Goal: Task Accomplishment & Management: Complete application form

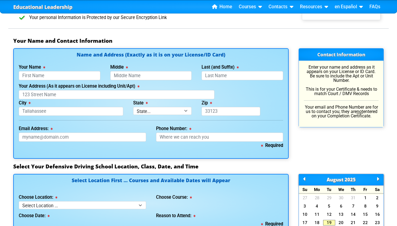
scroll to position [347, 0]
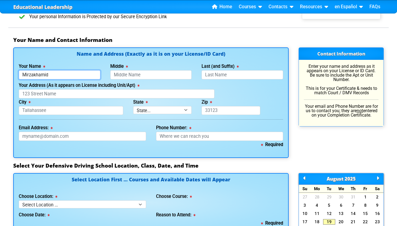
type input "Mirzakhamid"
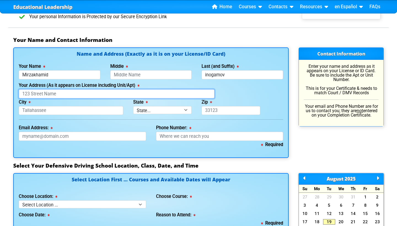
type input "Inogamov"
type input "[STREET_ADDRESS]"
select select "{"fullName":"[US_STATE]","abbreviation":"FL","uniqueId":"1d559909-6cf0-4a4d-848…"
type input "32836"
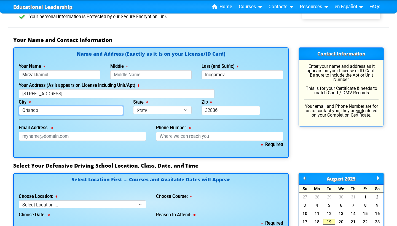
type input "Orlando"
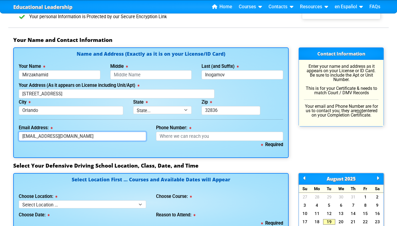
type input "[EMAIL_ADDRESS][DOMAIN_NAME]"
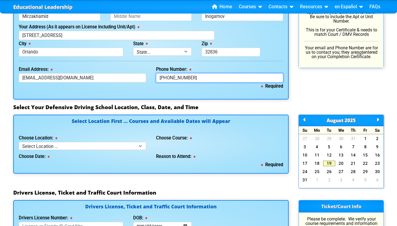
scroll to position [410, 0]
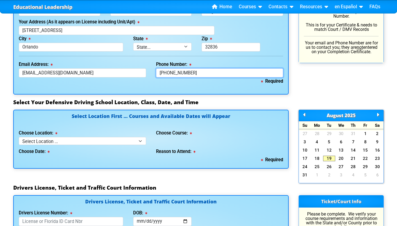
type input "[PHONE_NUMBER]"
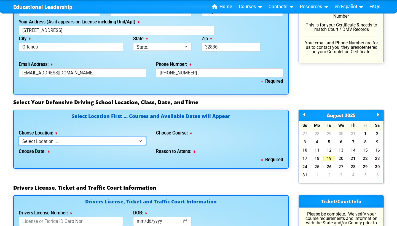
select select "2"
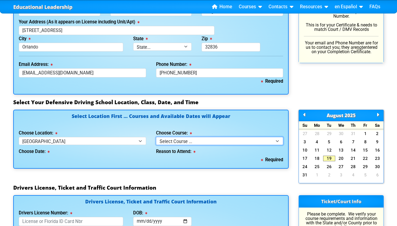
select select "2"
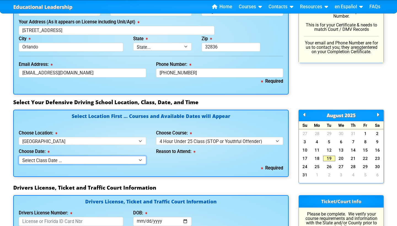
select select "[DATE], 3"
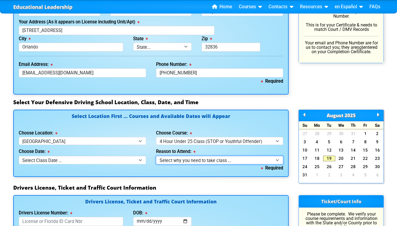
select select "Court Ordered (Under 25 Defensive Driver School)"
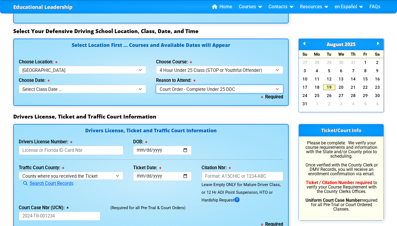
scroll to position [488, 0]
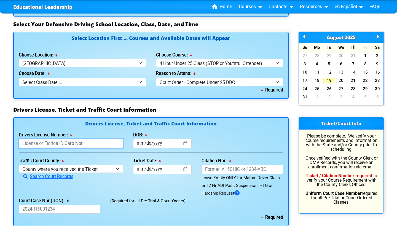
click at [104, 139] on input "Drivers License Number:" at bounding box center [71, 143] width 105 height 9
type input "I525540051750"
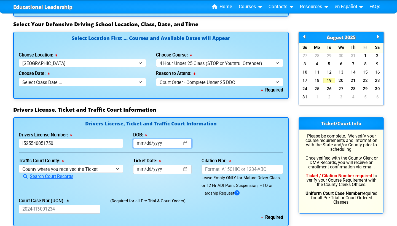
click at [139, 139] on input "DOB:" at bounding box center [162, 143] width 59 height 9
click at [147, 141] on input "DOB:" at bounding box center [162, 143] width 59 height 9
click at [157, 140] on input "DOB:" at bounding box center [162, 143] width 59 height 9
type input "[DATE]"
click at [108, 161] on div "Traffic Court County: [GEOGRAPHIC_DATA] where you received the Ticket Out of St…" at bounding box center [71, 177] width 114 height 40
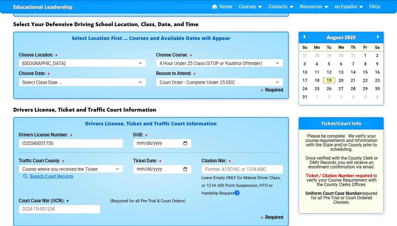
scroll to position [518, 0]
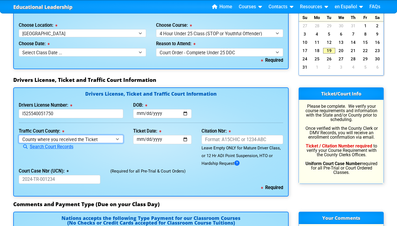
select select "{"countyName":"Orange","state":"[US_STATE]","uniqueId":"72cd9516-2a86-4b1d-9e65…"
click at [119, 127] on div "Traffic Court County: [GEOGRAPHIC_DATA] where you received the Ticket Out of St…" at bounding box center [71, 147] width 114 height 40
click at [66, 145] on link "Search Court Records" at bounding box center [46, 146] width 55 height 5
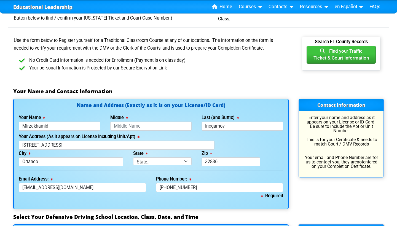
scroll to position [247, 0]
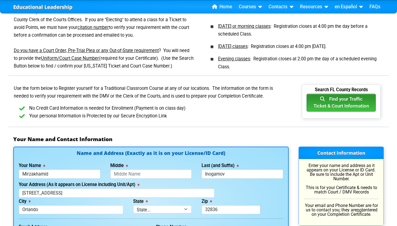
click at [330, 106] on button "Find your Traffic Ticket & Court Information" at bounding box center [341, 103] width 69 height 18
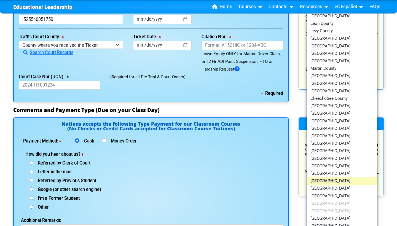
scroll to position [608, 0]
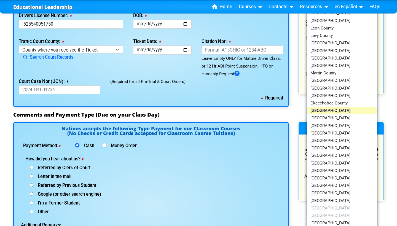
click at [324, 107] on link "[GEOGRAPHIC_DATA]" at bounding box center [342, 110] width 70 height 7
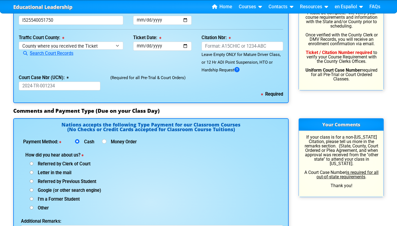
scroll to position [610, 0]
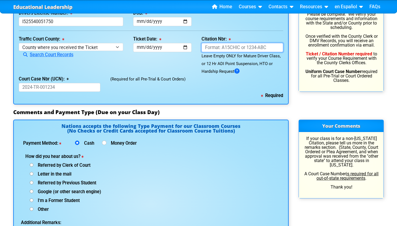
click at [231, 48] on input "Citation Nbr:" at bounding box center [243, 47] width 82 height 9
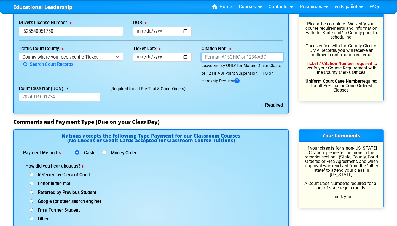
scroll to position [600, 0]
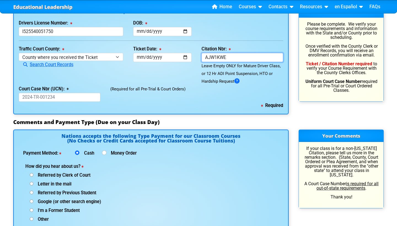
type input "AJW1KWE"
click at [153, 71] on div "Ticket Date: This field is required" at bounding box center [162, 65] width 69 height 40
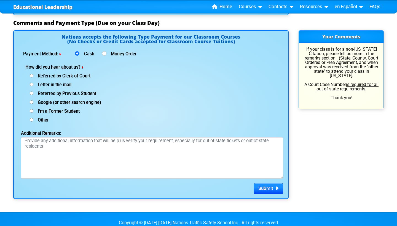
scroll to position [701, 0]
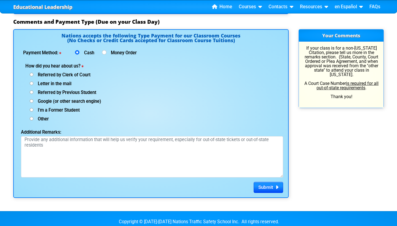
click at [105, 50] on input "Money Order" at bounding box center [104, 52] width 4 height 4
radio input "true"
click at [78, 50] on input "Cash" at bounding box center [77, 52] width 4 height 4
radio input "true"
click at [120, 34] on h4 "Nations accepts the following Type Payment for our Classroom Courses (No Checks…" at bounding box center [151, 39] width 265 height 12
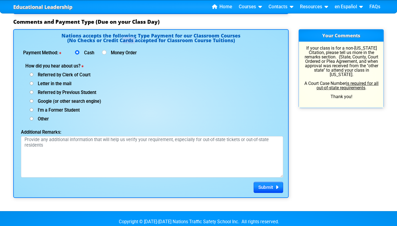
click at [120, 34] on h4 "Nations accepts the following Type Payment for our Classroom Courses (No Checks…" at bounding box center [151, 39] width 265 height 12
click at [144, 35] on h4 "Nations accepts the following Type Payment for our Classroom Courses (No Checks…" at bounding box center [151, 39] width 265 height 12
drag, startPoint x: 66, startPoint y: 38, endPoint x: 229, endPoint y: 37, distance: 163.6
click at [229, 37] on h4 "Nations accepts the following Type Payment for our Classroom Courses (No Checks…" at bounding box center [151, 39] width 265 height 12
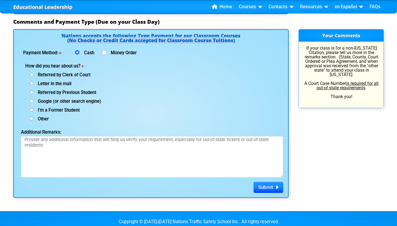
click at [229, 37] on h4 "Nations accepts the following Type Payment for our Classroom Courses (No Checks…" at bounding box center [151, 39] width 265 height 12
drag, startPoint x: 238, startPoint y: 38, endPoint x: 187, endPoint y: 36, distance: 50.5
click at [187, 36] on h4 "Nations accepts the following Type Payment for our Classroom Courses (No Checks…" at bounding box center [151, 39] width 265 height 12
click at [34, 100] on span "Google (or other search engine)" at bounding box center [67, 101] width 68 height 5
click at [33, 76] on input "Google (or other search engine)" at bounding box center [32, 75] width 4 height 4
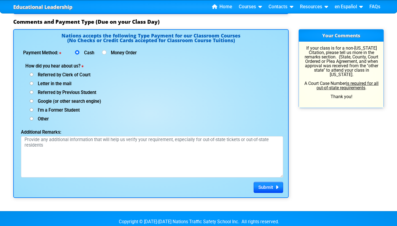
radio input "true"
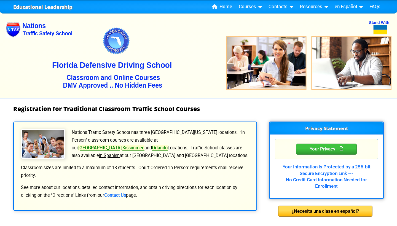
scroll to position [0, 0]
click at [134, 66] on img at bounding box center [199, 54] width 386 height 88
click at [121, 65] on img at bounding box center [199, 54] width 386 height 88
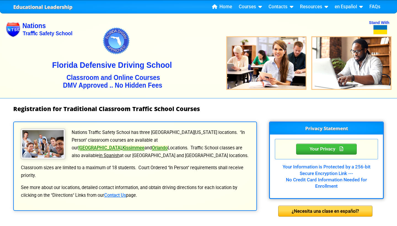
click at [121, 65] on img at bounding box center [199, 54] width 386 height 88
click at [51, 65] on img at bounding box center [199, 54] width 386 height 88
drag, startPoint x: 53, startPoint y: 65, endPoint x: 166, endPoint y: 67, distance: 112.6
click at [172, 157] on p "Nations Traffic Safety School has three [GEOGRAPHIC_DATA][US_STATE] locations. …" at bounding box center [135, 144] width 230 height 31
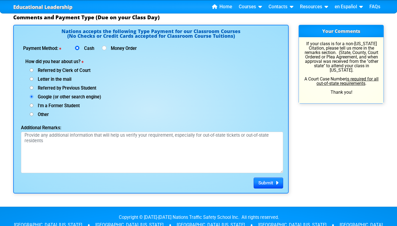
scroll to position [709, 0]
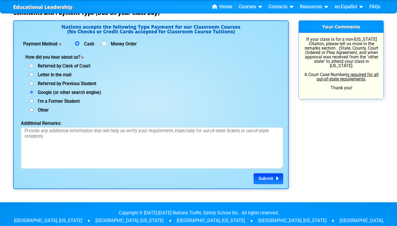
click at [270, 178] on span "Submit" at bounding box center [265, 179] width 15 height 6
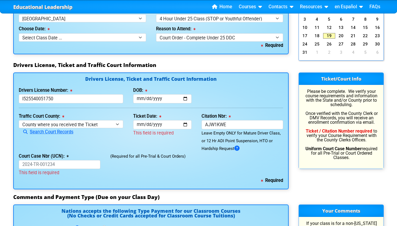
scroll to position [533, 0]
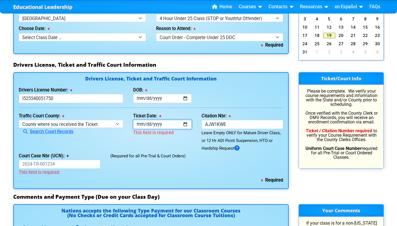
click at [139, 120] on input "Ticket Date:" at bounding box center [162, 124] width 59 height 9
click at [146, 121] on input "Ticket Date:" at bounding box center [162, 124] width 59 height 9
click at [155, 121] on input "Ticket Date:" at bounding box center [162, 124] width 59 height 9
type input "[DATE]"
click at [192, 108] on div "Drivers License, Ticket and Traffic Court Information Drivers License Number: […" at bounding box center [151, 130] width 276 height 117
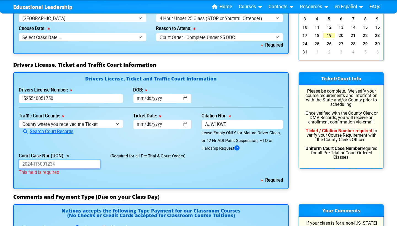
click at [26, 161] on input "Court Case Nbr (UCN):" at bounding box center [60, 164] width 82 height 9
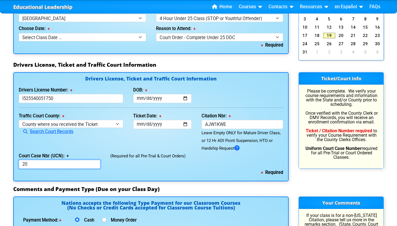
type input "2"
click at [46, 161] on input "2024-TR-530064AO" at bounding box center [60, 164] width 82 height 9
type input "2024-TR-530064AO"
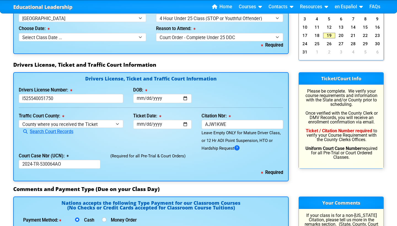
click at [67, 149] on div "Traffic Court County: [GEOGRAPHIC_DATA] where you received the Ticket Out of St…" at bounding box center [71, 132] width 114 height 40
click at [63, 160] on input "2024-TR-530064AO" at bounding box center [60, 164] width 82 height 9
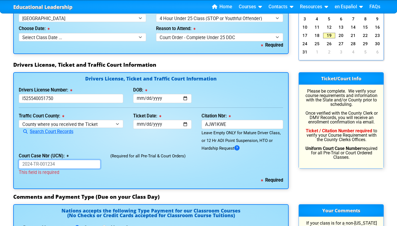
click at [58, 164] on input "Court Case Nbr (UCN):" at bounding box center [60, 164] width 82 height 9
paste input "2024-TR-530064AO"
type input "2024-TR-530064AO"
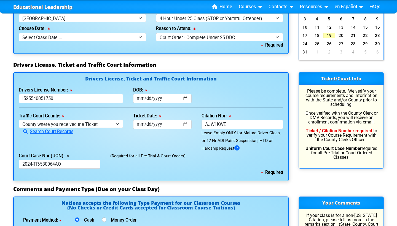
click at [130, 158] on div "(Required for all Pre-Trial & Court Orders)" at bounding box center [196, 160] width 183 height 17
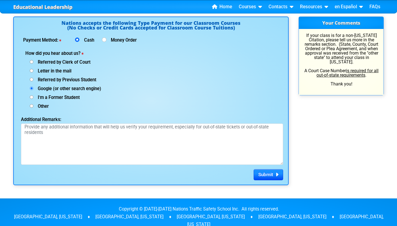
scroll to position [776, 0]
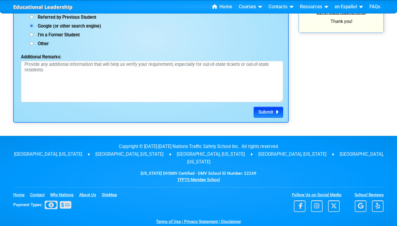
click at [263, 111] on span "Submit" at bounding box center [265, 112] width 15 height 6
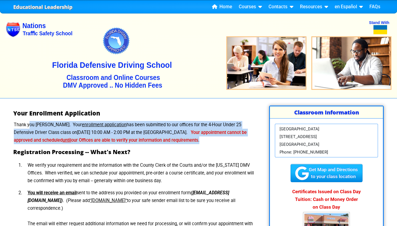
drag, startPoint x: 225, startPoint y: 141, endPoint x: 225, endPoint y: 117, distance: 24.0
click at [225, 117] on div "Your Enrollment Application Thank you [PERSON_NAME]. Your enrollment applicatio…" at bounding box center [135, 186] width 254 height 160
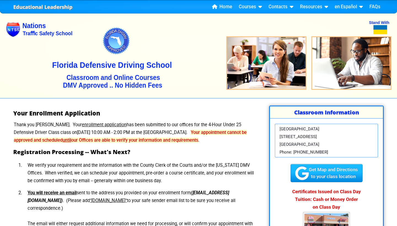
click at [138, 178] on li "We verify your requirement and the information with the County Clerk of the Cou…" at bounding box center [140, 173] width 234 height 28
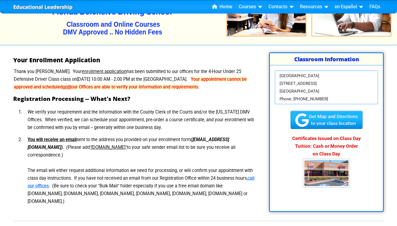
scroll to position [57, 0]
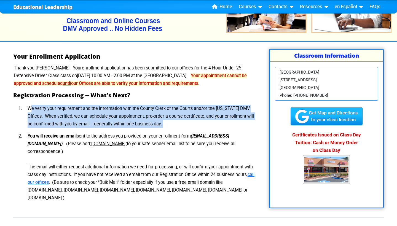
drag, startPoint x: 31, startPoint y: 108, endPoint x: 151, endPoint y: 130, distance: 122.2
click at [151, 130] on ol "We verify your requirement and the information with the County Clerk of the Cou…" at bounding box center [135, 154] width 243 height 102
click at [165, 121] on li "We verify your requirement and the information with the County Clerk of the Cou…" at bounding box center [140, 117] width 234 height 28
drag, startPoint x: 165, startPoint y: 124, endPoint x: 177, endPoint y: 100, distance: 27.1
click at [177, 100] on div "Your Enrollment Application Thank you [PERSON_NAME]. Your enrollment applicatio…" at bounding box center [135, 129] width 254 height 160
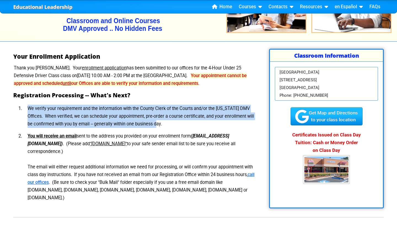
click at [177, 100] on div "Your Enrollment Application Thank you [PERSON_NAME]. Your enrollment applicatio…" at bounding box center [135, 129] width 254 height 160
drag, startPoint x: 161, startPoint y: 127, endPoint x: 165, endPoint y: 101, distance: 26.8
click at [165, 101] on div "Your Enrollment Application Thank you [PERSON_NAME]. Your enrollment applicatio…" at bounding box center [135, 129] width 254 height 160
drag, startPoint x: 165, startPoint y: 101, endPoint x: 164, endPoint y: 123, distance: 22.1
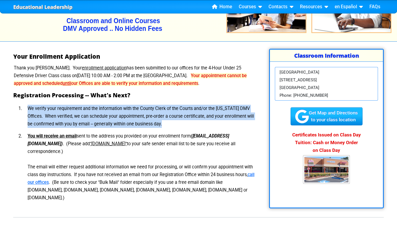
click at [164, 123] on div "Your Enrollment Application Thank you [PERSON_NAME]. Your enrollment applicatio…" at bounding box center [135, 129] width 254 height 160
click at [164, 123] on li "We verify your requirement and the information with the County Clerk of the Cou…" at bounding box center [140, 117] width 234 height 28
drag, startPoint x: 164, startPoint y: 123, endPoint x: 168, endPoint y: 102, distance: 21.9
click at [168, 102] on div "Your Enrollment Application Thank you [PERSON_NAME]. Your enrollment applicatio…" at bounding box center [135, 129] width 254 height 160
click at [168, 102] on div "Your Enrollment Application Thank you Mirzakhamid. Your enrollment application …" at bounding box center [135, 129] width 254 height 160
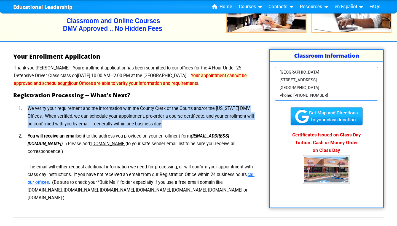
drag, startPoint x: 168, startPoint y: 102, endPoint x: 168, endPoint y: 121, distance: 19.3
click at [168, 121] on div "Your Enrollment Application Thank you Mirzakhamid. Your enrollment application …" at bounding box center [135, 129] width 254 height 160
click at [168, 121] on li "We verify your requirement and the information with the County Clerk of the Cou…" at bounding box center [140, 117] width 234 height 28
drag, startPoint x: 168, startPoint y: 121, endPoint x: 172, endPoint y: 103, distance: 18.2
click at [172, 103] on li "We verify your requirement and the information with the County Clerk of the Cou…" at bounding box center [140, 117] width 234 height 28
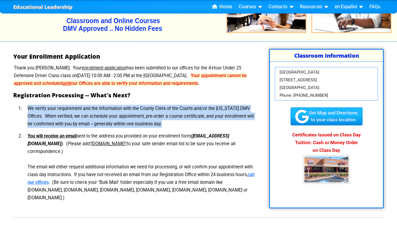
click at [172, 103] on li "We verify your requirement and the information with the County Clerk of the Cou…" at bounding box center [140, 117] width 234 height 28
drag, startPoint x: 172, startPoint y: 103, endPoint x: 169, endPoint y: 125, distance: 22.0
click at [169, 125] on li "We verify your requirement and the information with the County Clerk of the Cou…" at bounding box center [140, 117] width 234 height 28
drag, startPoint x: 169, startPoint y: 125, endPoint x: 174, endPoint y: 98, distance: 27.8
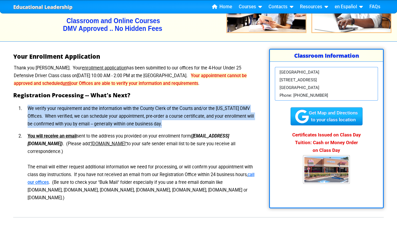
click at [174, 98] on div "Your Enrollment Application Thank you Mirzakhamid. Your enrollment application …" at bounding box center [135, 129] width 254 height 160
click at [174, 98] on h2 "Registration Processing -- What's Next?" at bounding box center [135, 95] width 244 height 7
drag, startPoint x: 174, startPoint y: 98, endPoint x: 171, endPoint y: 128, distance: 30.5
click at [171, 128] on div "Your Enrollment Application Thank you Mirzakhamid. Your enrollment application …" at bounding box center [135, 129] width 254 height 160
click at [171, 128] on li "We verify your requirement and the information with the County Clerk of the Cou…" at bounding box center [140, 117] width 234 height 28
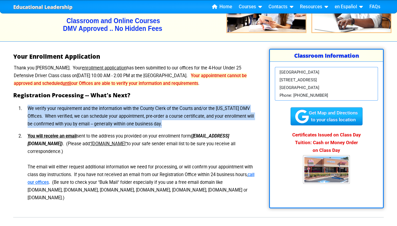
drag, startPoint x: 171, startPoint y: 128, endPoint x: 176, endPoint y: 101, distance: 27.5
click at [176, 101] on div "Your Enrollment Application Thank you Mirzakhamid. Your enrollment application …" at bounding box center [135, 129] width 254 height 160
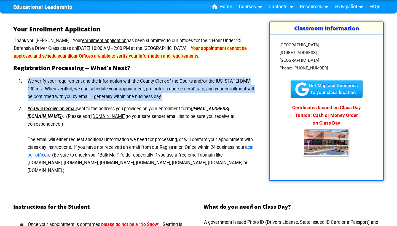
scroll to position [85, 0]
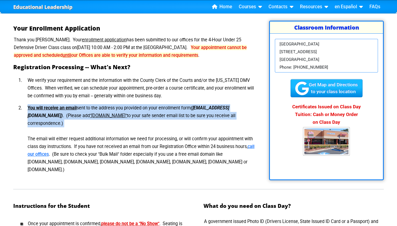
drag, startPoint x: 26, startPoint y: 106, endPoint x: 52, endPoint y: 122, distance: 30.6
click at [52, 122] on li "You will receive an email sent to the address you provided on your enrollment f…" at bounding box center [140, 139] width 234 height 74
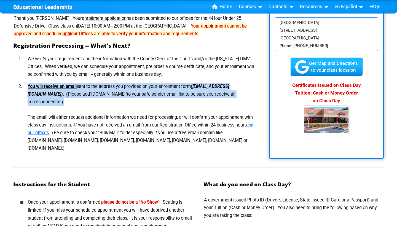
scroll to position [108, 0]
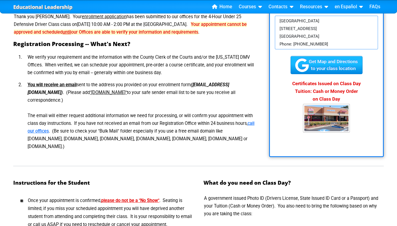
click at [106, 108] on li "You will receive an email sent to the address you provided on your enrollment f…" at bounding box center [140, 116] width 234 height 74
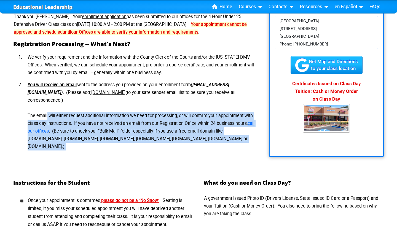
click at [106, 108] on li "You will receive an email sent to the address you provided on your enrollment f…" at bounding box center [140, 116] width 234 height 74
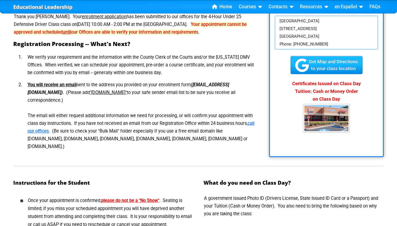
click at [108, 100] on li "You will receive an email sent to the address you provided on your enrollment f…" at bounding box center [140, 116] width 234 height 74
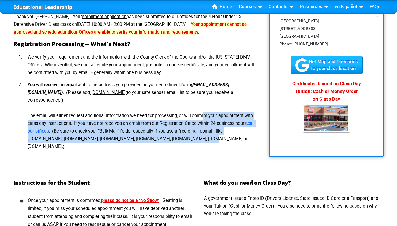
drag, startPoint x: 187, startPoint y: 130, endPoint x: 188, endPoint y: 104, distance: 25.7
click at [188, 104] on li "You will receive an email sent to the address you provided on your enrollment f…" at bounding box center [140, 116] width 234 height 74
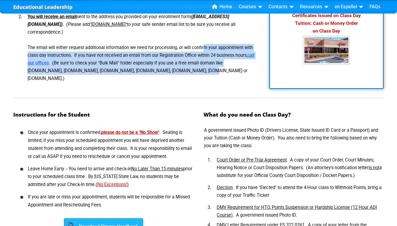
scroll to position [188, 0]
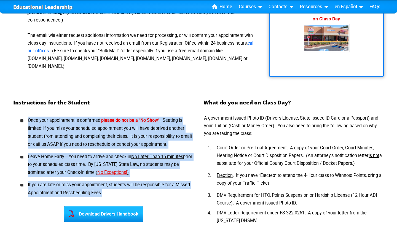
drag, startPoint x: 20, startPoint y: 103, endPoint x: 176, endPoint y: 172, distance: 170.9
click at [176, 172] on ul "Once your appointment is confirmed, please do not be a "No Show" . Seating is l…" at bounding box center [103, 156] width 180 height 85
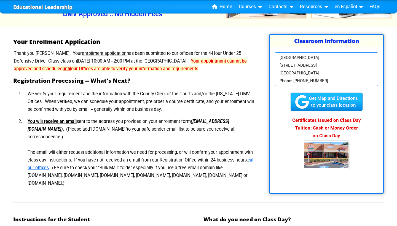
scroll to position [70, 0]
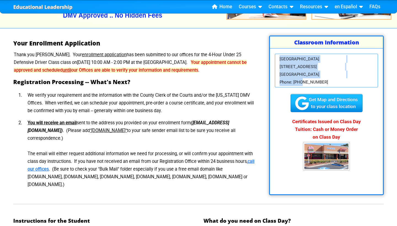
drag, startPoint x: 326, startPoint y: 84, endPoint x: 278, endPoint y: 57, distance: 54.4
click at [278, 57] on div "Tampa Campus 10009 W Hillsborough Ave Tampa, FL 33615 Phone: (813) 235-4485" at bounding box center [326, 71] width 103 height 34
